Goal: Information Seeking & Learning: Learn about a topic

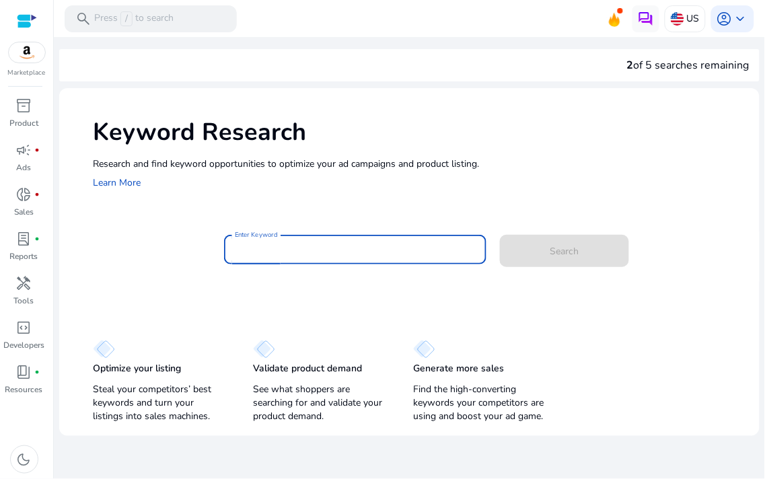
click at [381, 249] on input "Enter Keyword" at bounding box center [355, 249] width 241 height 15
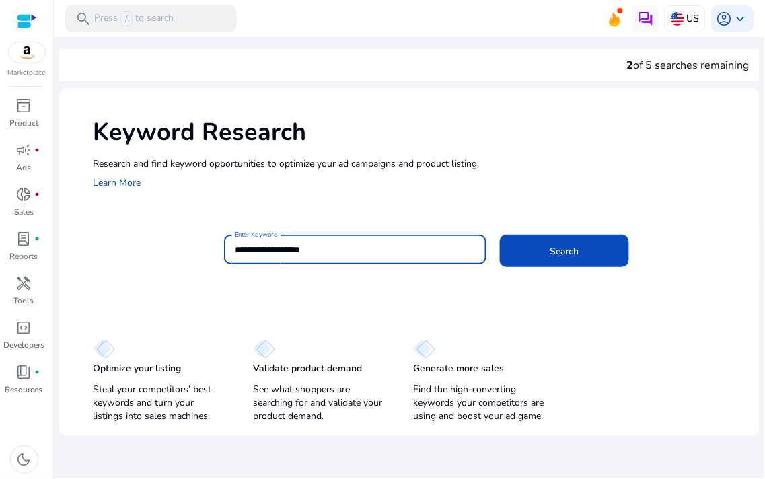
type input "**********"
click at [500, 235] on button "Search" at bounding box center [564, 251] width 129 height 32
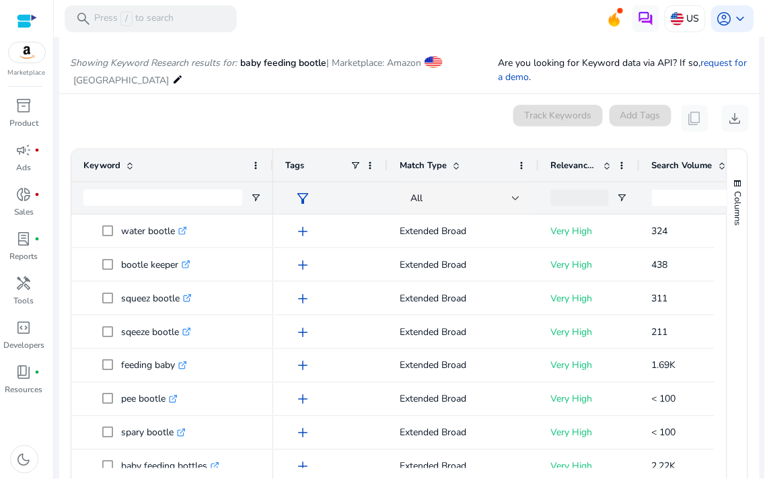
scroll to position [160, 0]
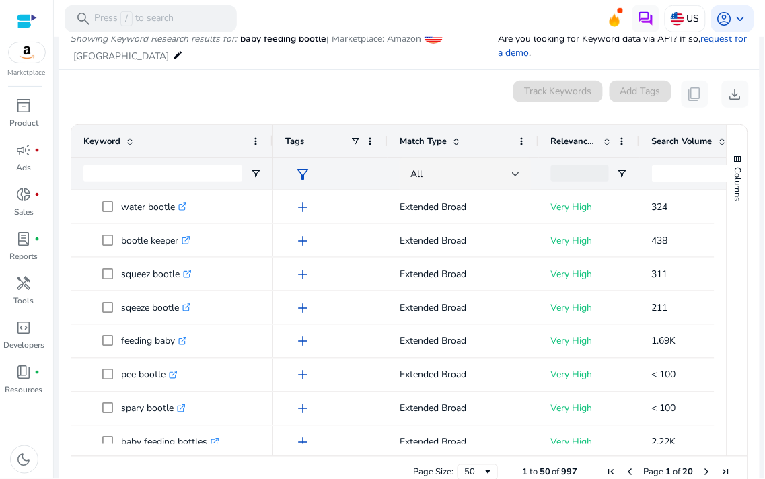
drag, startPoint x: 360, startPoint y: 455, endPoint x: 441, endPoint y: 451, distance: 80.8
click at [441, 451] on div at bounding box center [493, 450] width 441 height 12
drag, startPoint x: 438, startPoint y: 458, endPoint x: 474, endPoint y: 457, distance: 36.3
click at [474, 457] on div "Drag here to set row groups Drag here to set column labels Keyword Tags 50" at bounding box center [409, 306] width 677 height 364
drag, startPoint x: 467, startPoint y: 454, endPoint x: 518, endPoint y: 454, distance: 51.1
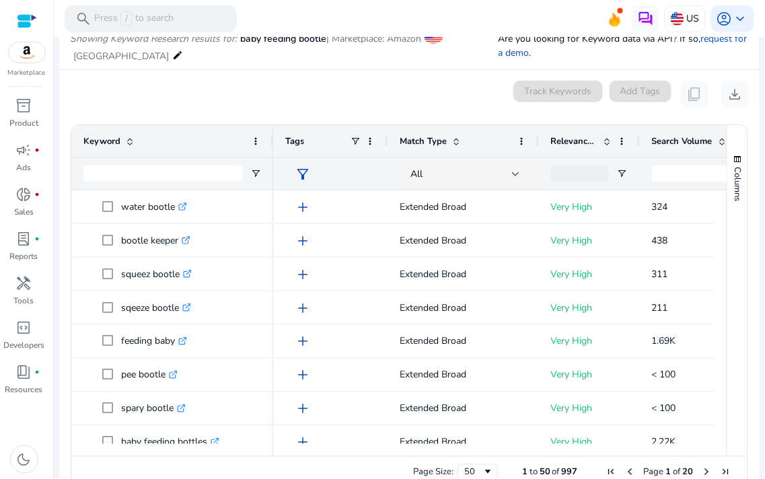
click at [503, 456] on div "Page Size: 50 1 to 50 of 997 Page 1 of 20" at bounding box center [409, 472] width 676 height 32
click at [536, 454] on div "Drag here to set row groups Drag here to set column labels Keyword Tags 50" at bounding box center [409, 306] width 677 height 364
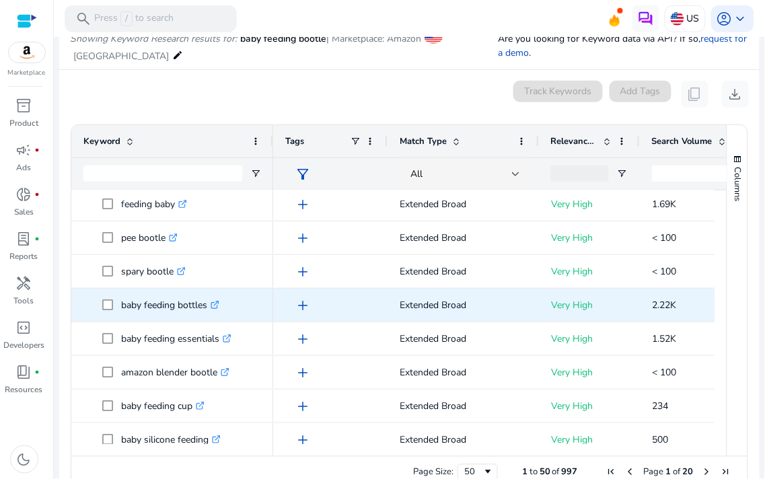
scroll to position [149, 0]
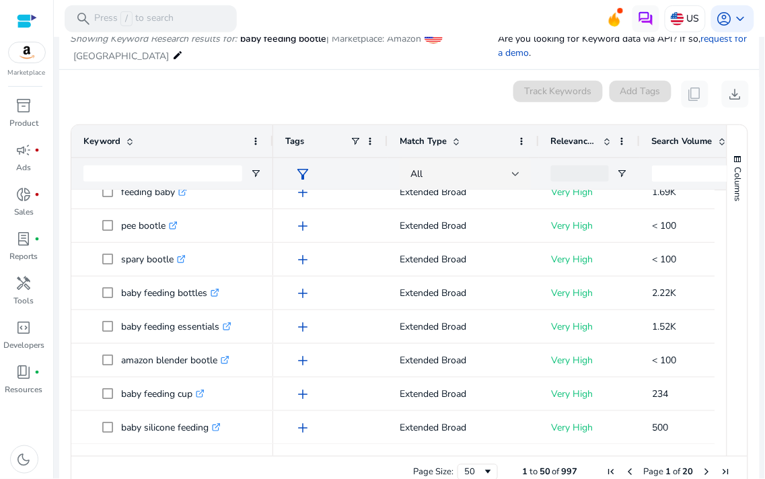
drag, startPoint x: 451, startPoint y: 449, endPoint x: 465, endPoint y: 451, distance: 14.3
click at [465, 451] on div at bounding box center [493, 450] width 441 height 12
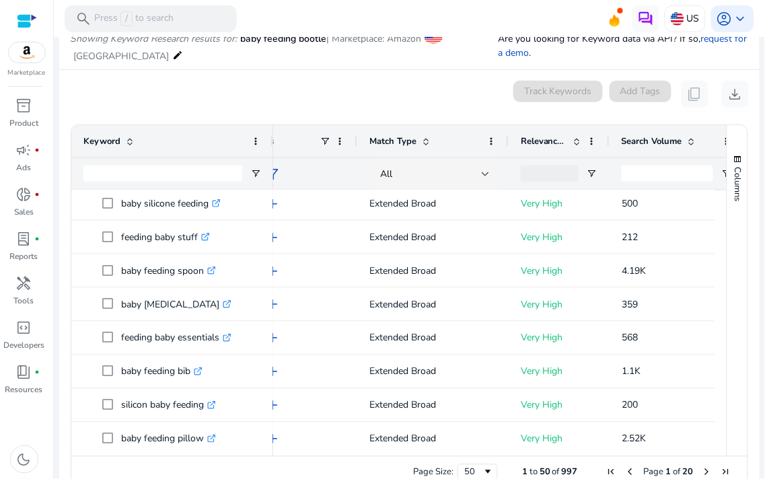
scroll to position [187, 0]
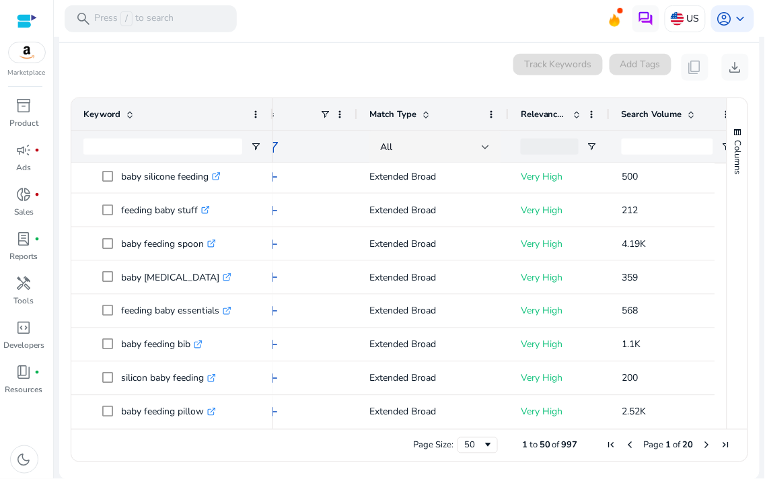
drag, startPoint x: 494, startPoint y: 431, endPoint x: 532, endPoint y: 426, distance: 38.0
click at [533, 426] on div "Drag here to set row groups Drag here to set column labels Keyword Tags 50" at bounding box center [409, 279] width 677 height 364
click at [507, 422] on div at bounding box center [695, 423] width 904 height 12
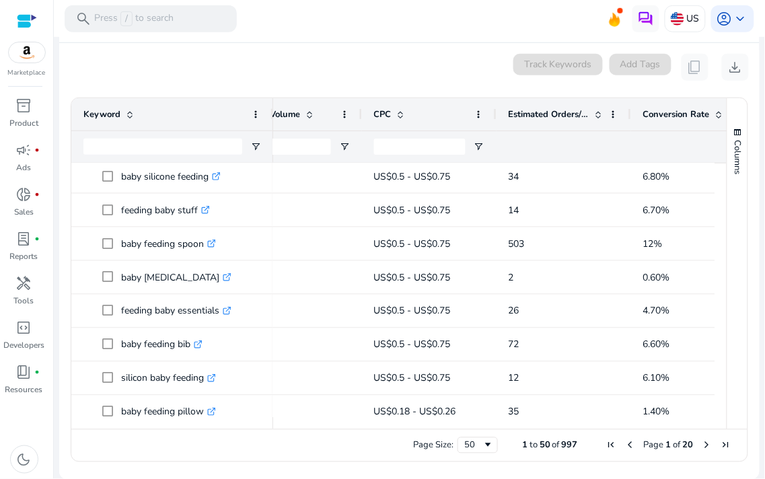
drag, startPoint x: 504, startPoint y: 428, endPoint x: 496, endPoint y: 428, distance: 8.7
click at [496, 428] on div at bounding box center [493, 423] width 441 height 12
click at [466, 429] on div "Page Size: 50 1 to 50 of 997 Page 1 of 20" at bounding box center [409, 445] width 676 height 32
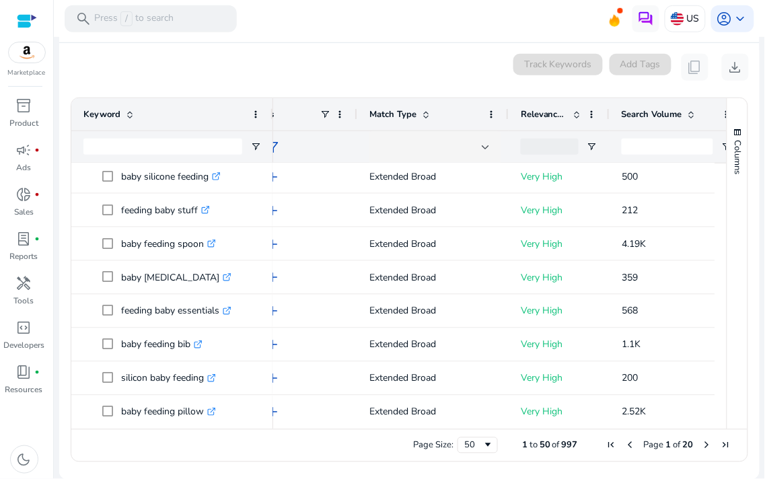
drag, startPoint x: 474, startPoint y: 429, endPoint x: 492, endPoint y: 430, distance: 17.5
click at [492, 430] on div "Page Size: 50 1 to 50 of 997 Page 1 of 20" at bounding box center [409, 445] width 676 height 32
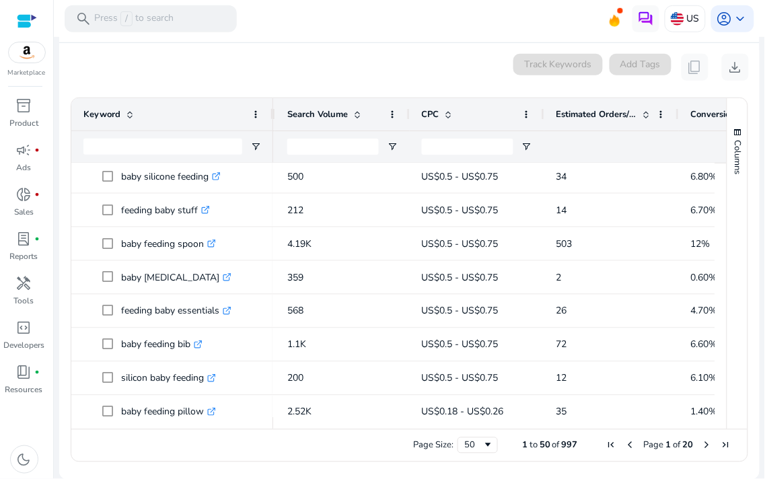
click at [615, 115] on span "Estimated Orders/Month" at bounding box center [596, 114] width 81 height 12
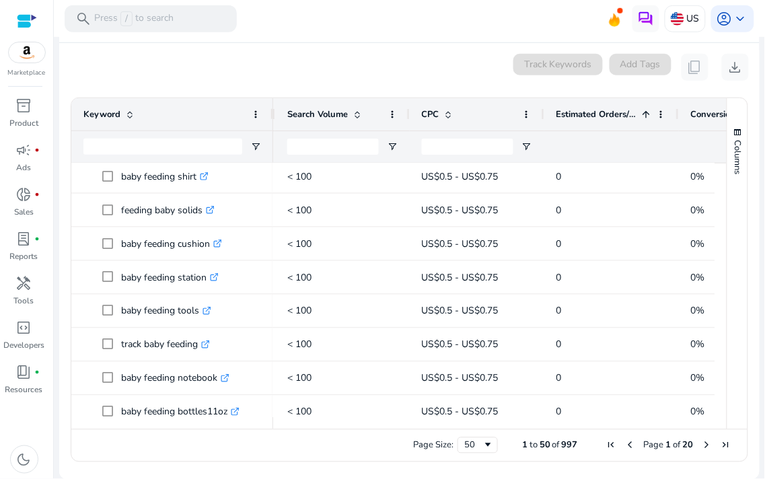
click at [613, 119] on span "Estimated Orders/Month" at bounding box center [596, 114] width 81 height 12
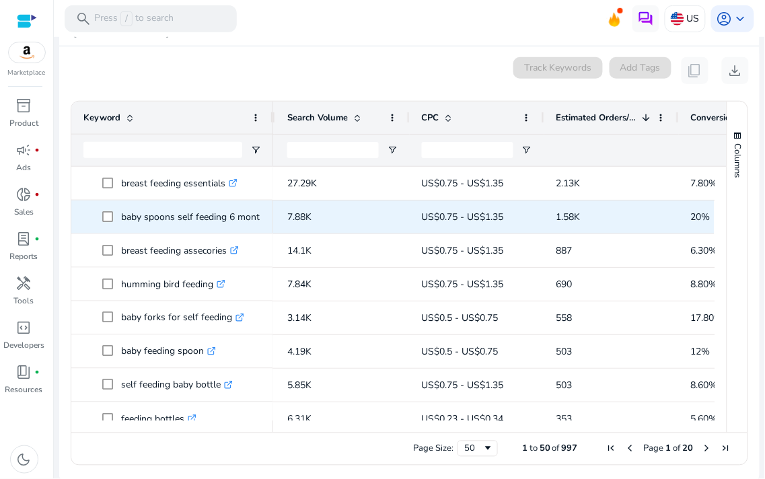
scroll to position [187, 0]
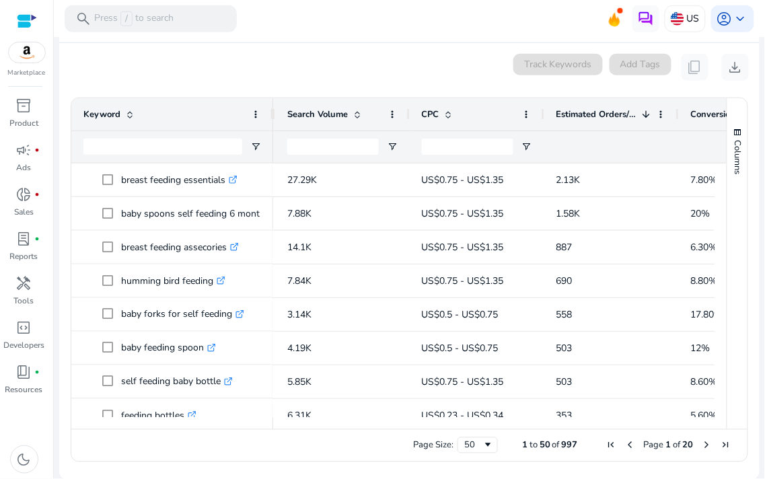
click at [337, 115] on span "Search Volume" at bounding box center [317, 114] width 61 height 12
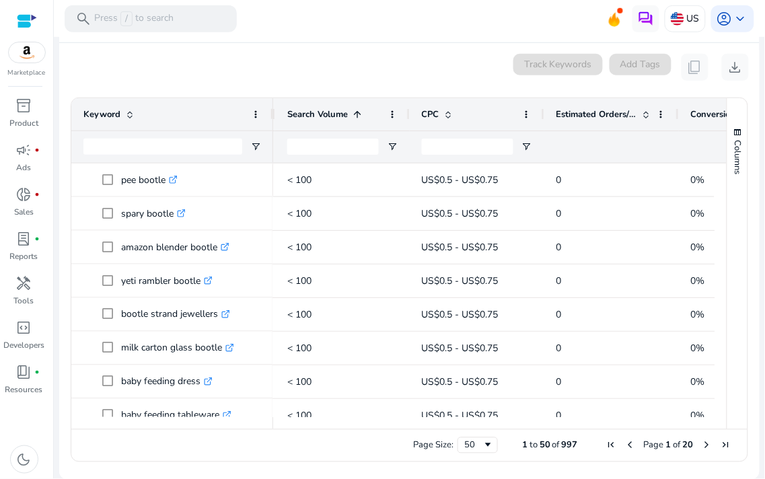
click at [337, 115] on span "Search Volume" at bounding box center [317, 114] width 61 height 12
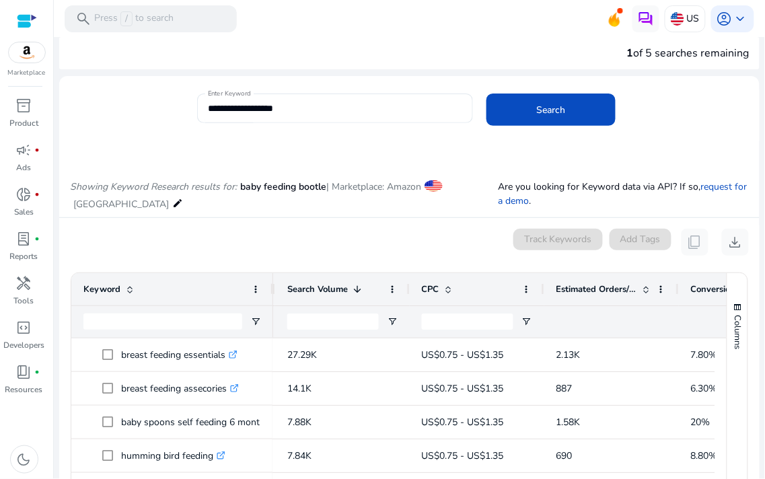
scroll to position [0, 0]
